Goal: Information Seeking & Learning: Learn about a topic

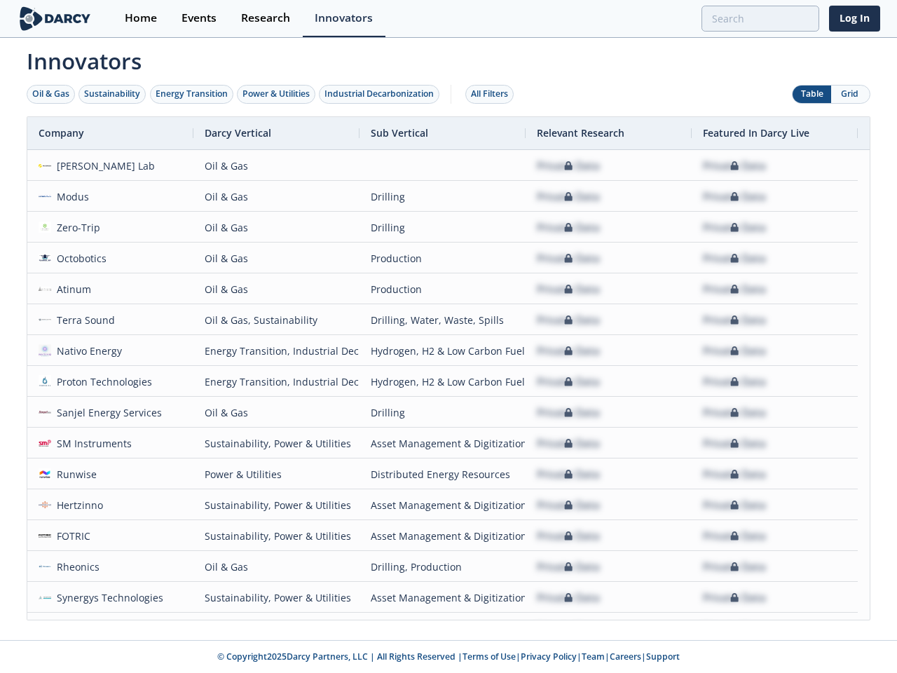
click at [51, 94] on div "Oil & Gas" at bounding box center [50, 94] width 37 height 13
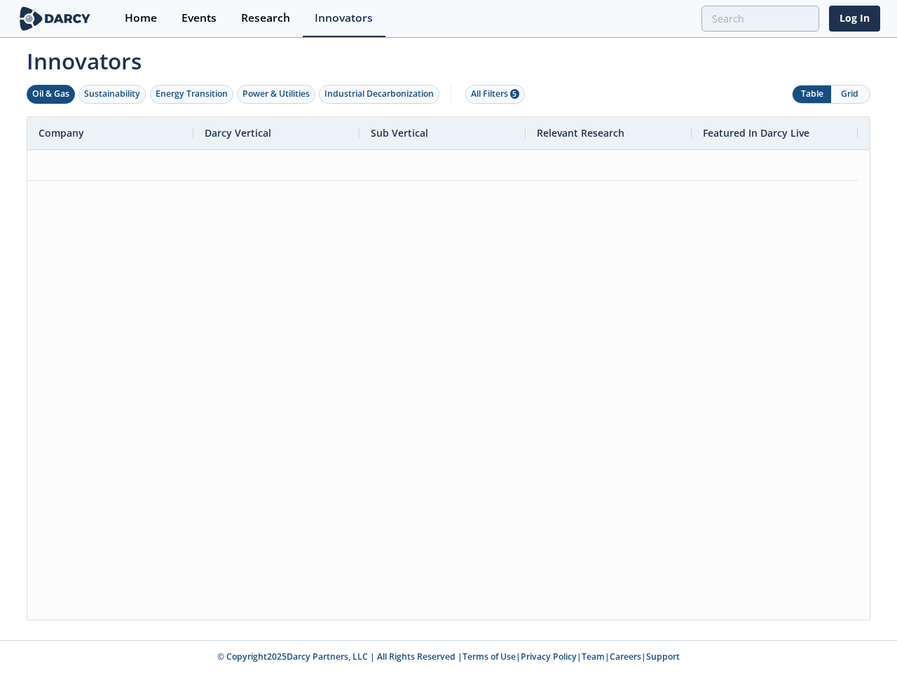
click at [113, 94] on div "Sustainability" at bounding box center [112, 94] width 56 height 13
click at [192, 94] on div "Energy Transition" at bounding box center [192, 94] width 72 height 13
click at [277, 94] on div "Power & Utilities" at bounding box center [275, 94] width 67 height 13
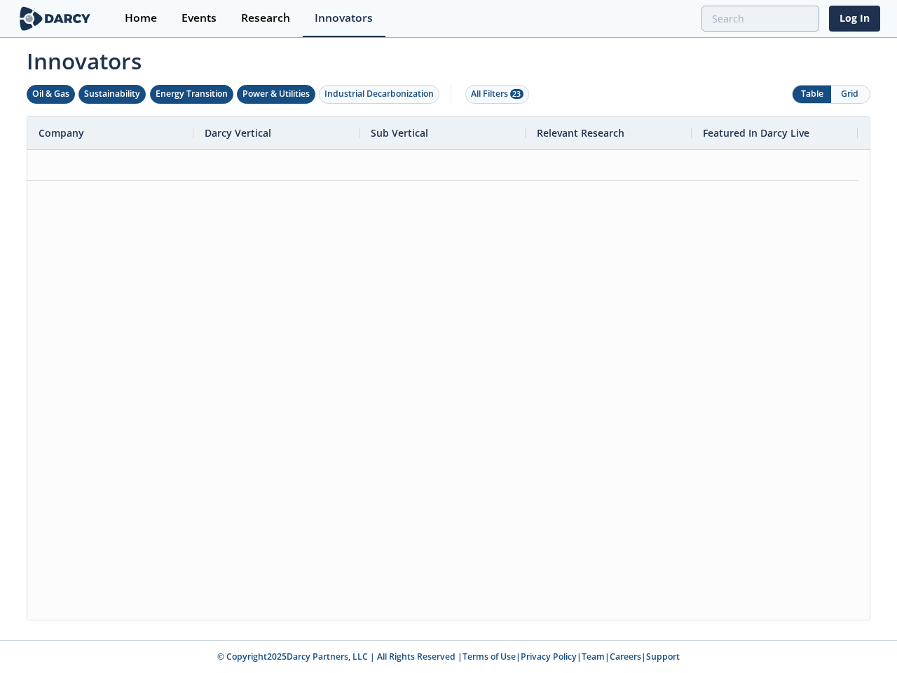
click at [382, 94] on div "Industrial Decarbonization" at bounding box center [378, 94] width 109 height 13
click at [493, 94] on div "All Filters 28" at bounding box center [497, 94] width 53 height 13
